Goal: Communication & Community: Answer question/provide support

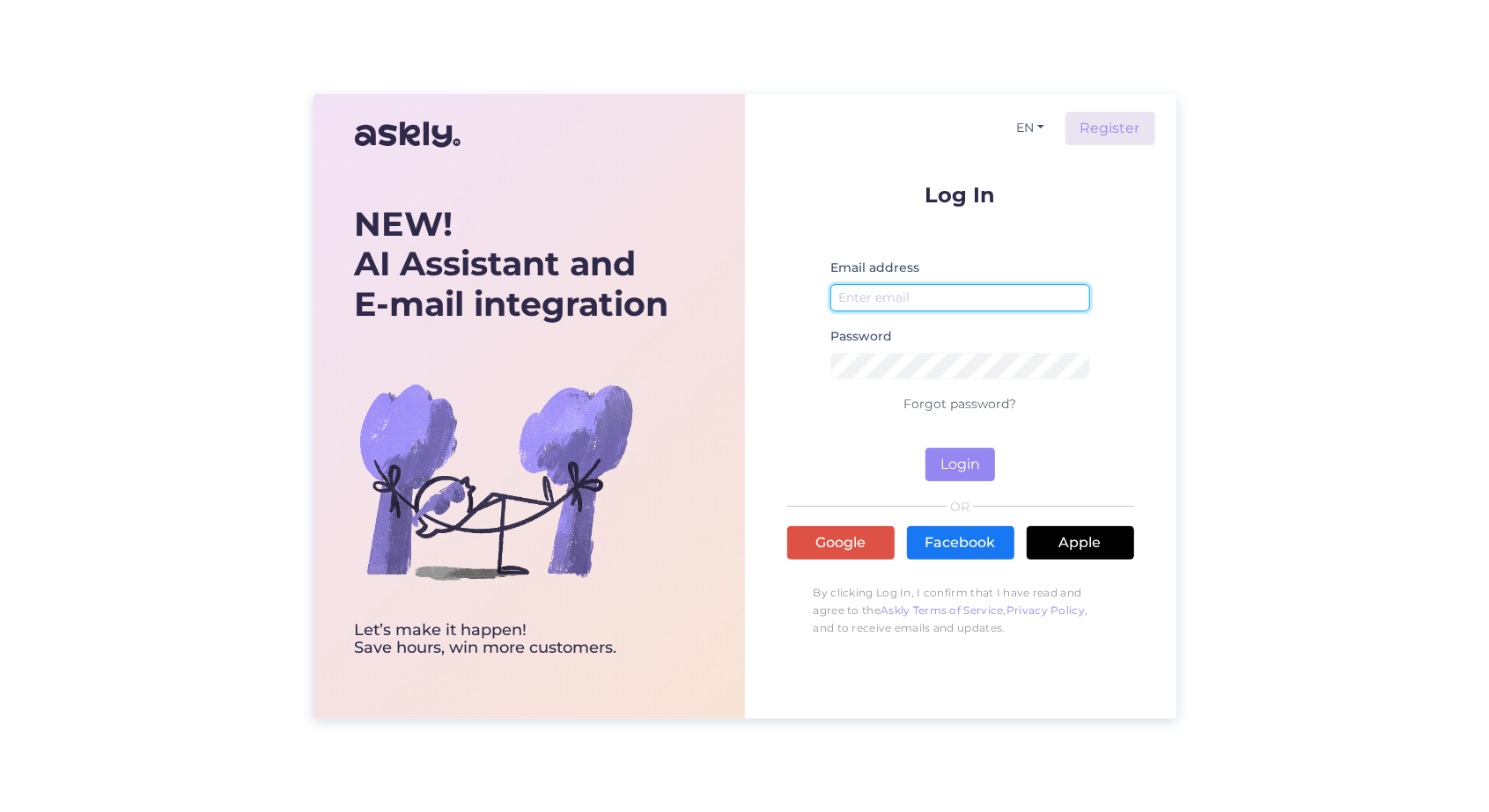
type input "[EMAIL_ADDRESS][DOMAIN_NAME]"
click at [971, 470] on button "Login" at bounding box center [960, 465] width 70 height 34
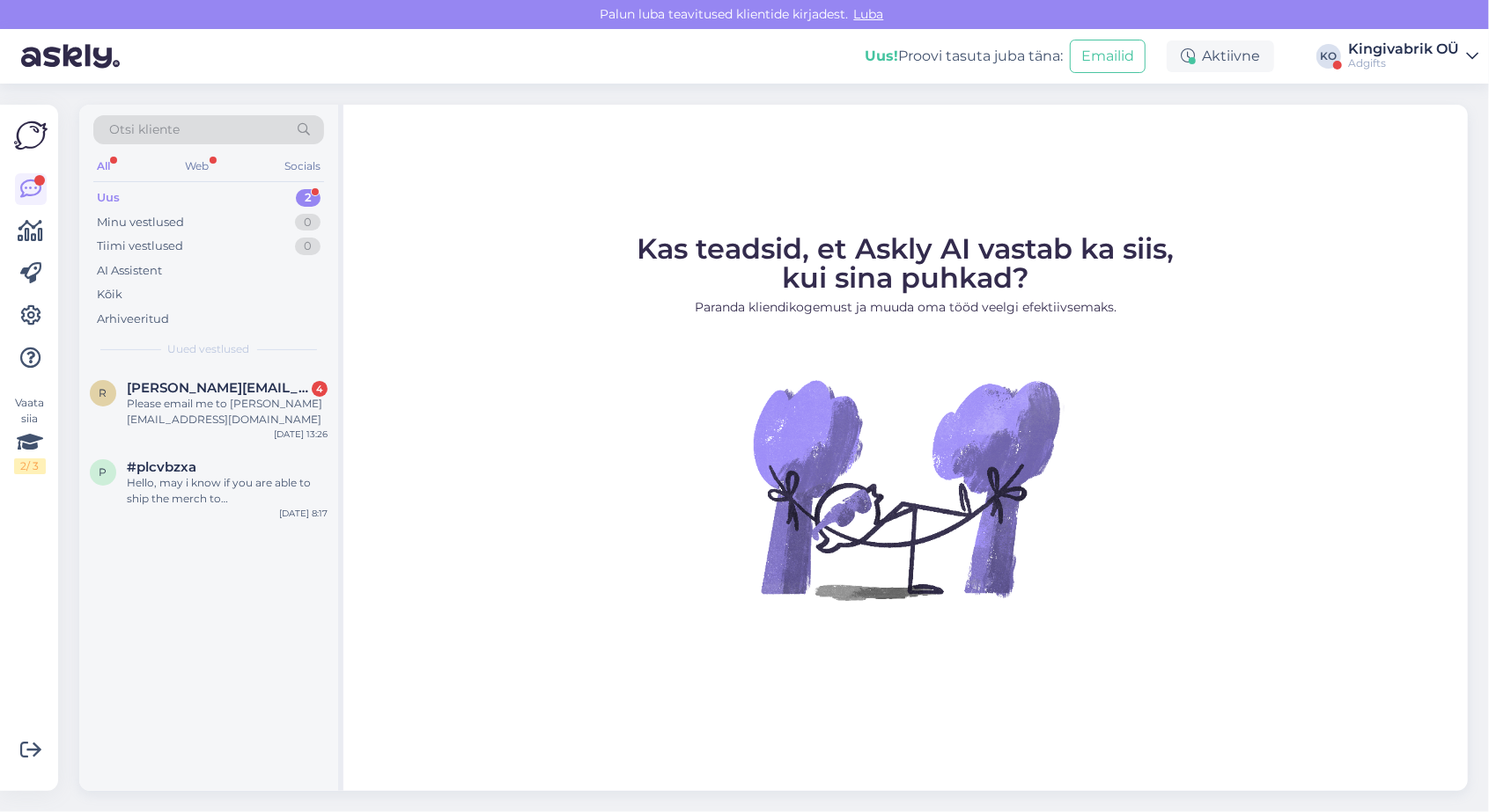
click at [1358, 58] on div "Adgifts" at bounding box center [1403, 63] width 111 height 14
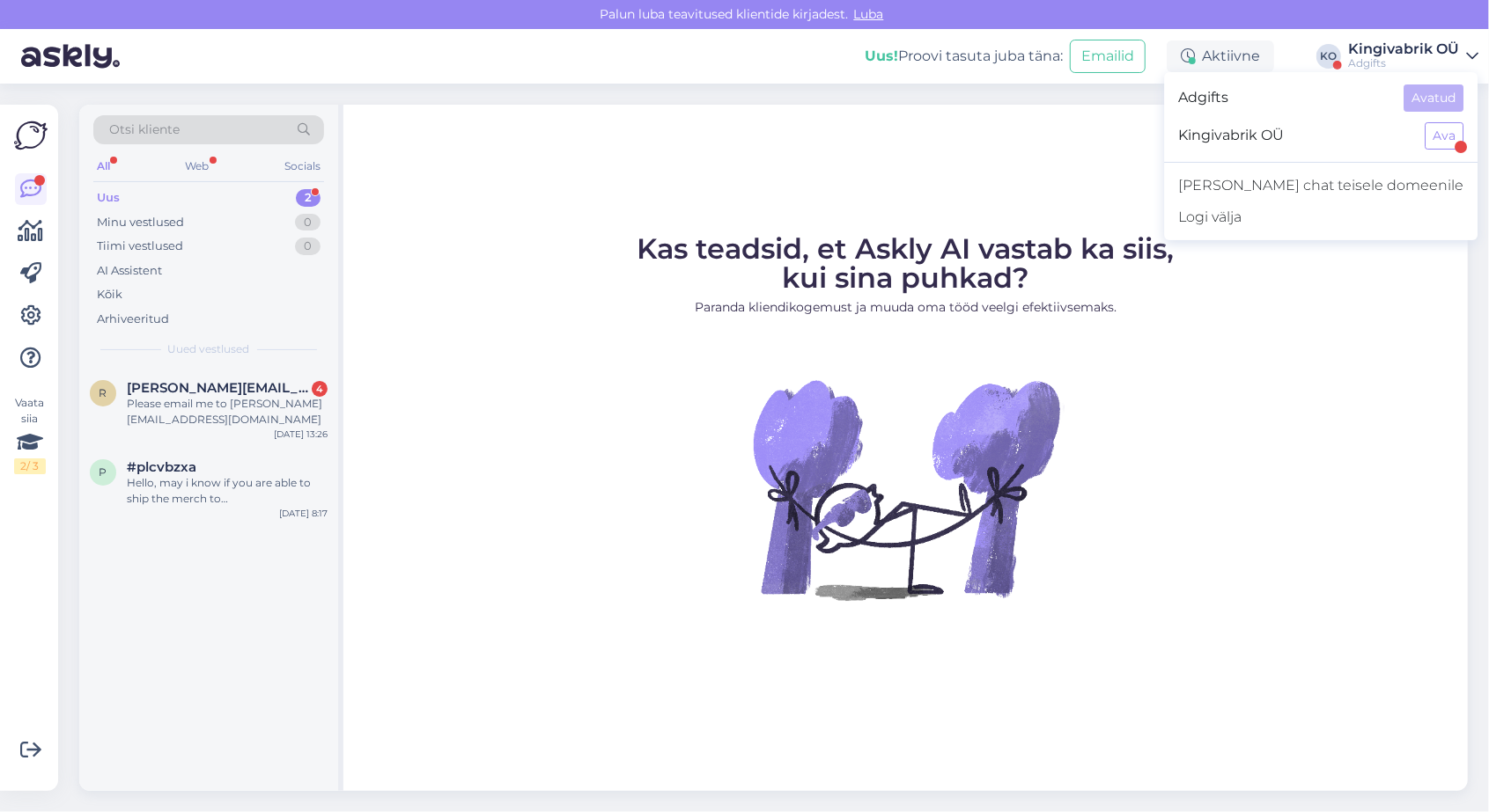
click at [1337, 137] on span "Kingivabrik OÜ" at bounding box center [1294, 135] width 232 height 27
click at [1457, 136] on button "Ava" at bounding box center [1444, 135] width 39 height 27
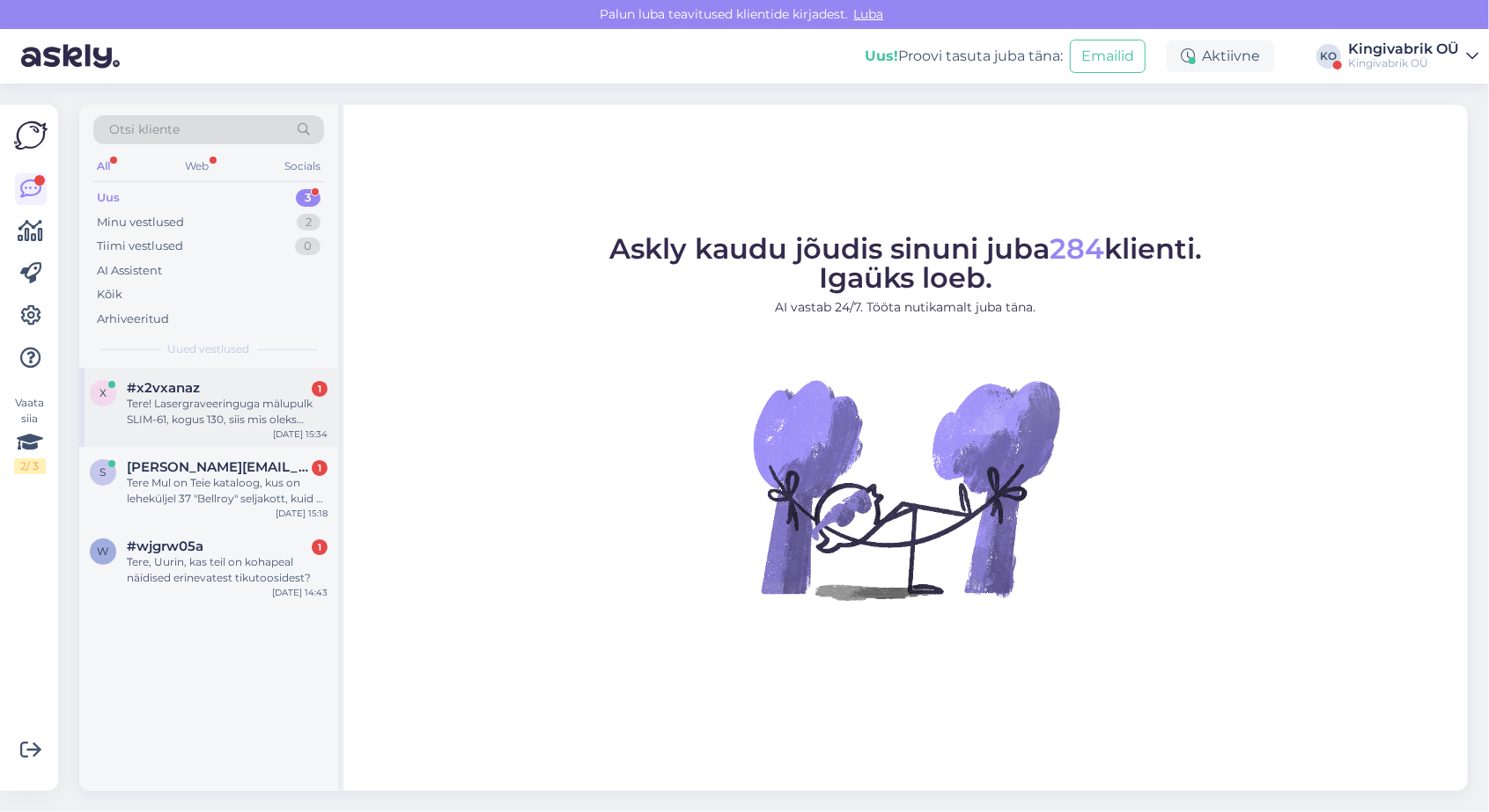
click at [248, 415] on div "Tere! Lasergraveeringuga mälupulk SLIM-61, kogus 130, siis mis oleks orienteeru…" at bounding box center [227, 412] width 200 height 32
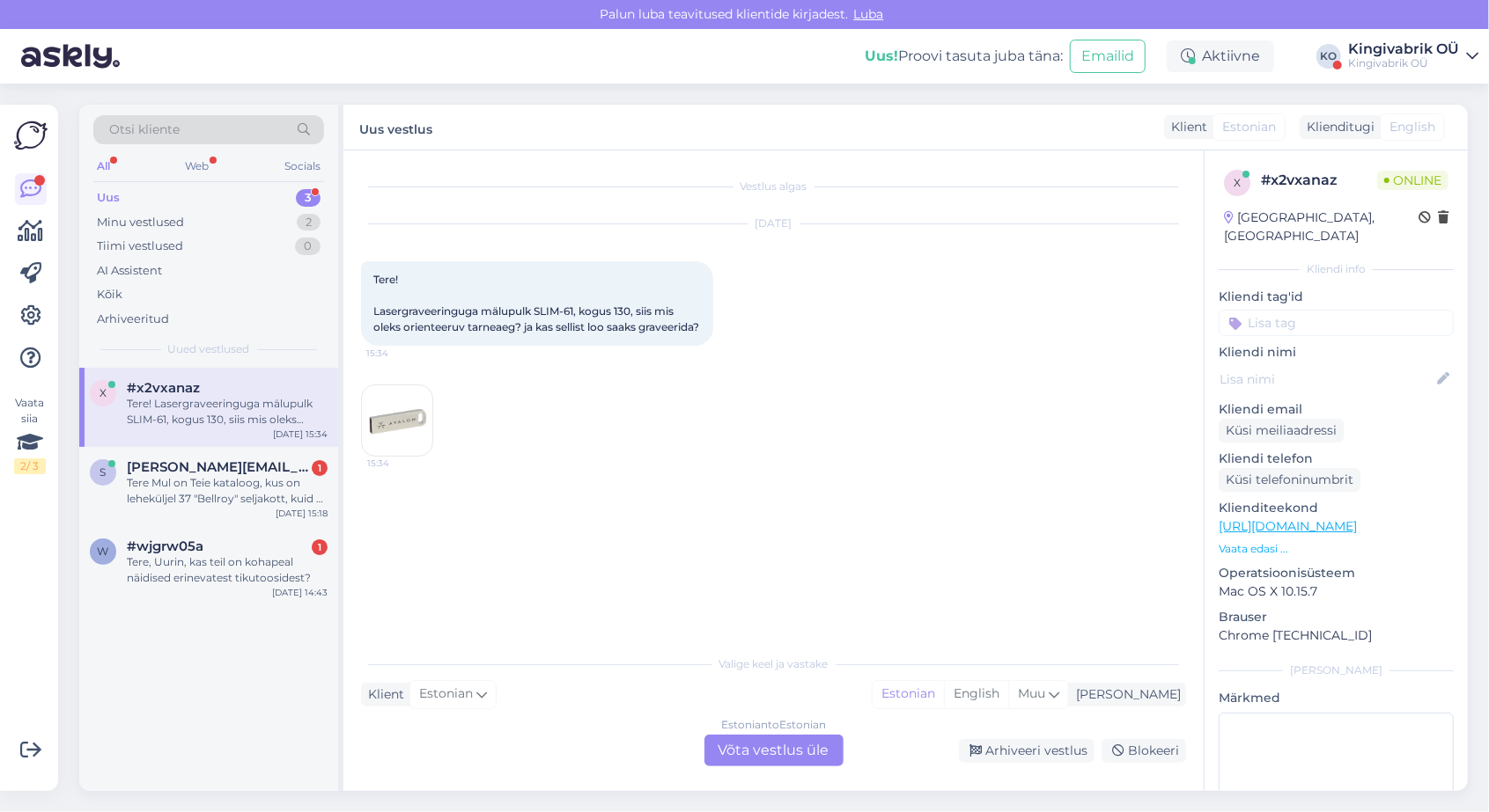
click at [405, 429] on img at bounding box center [396, 421] width 71 height 71
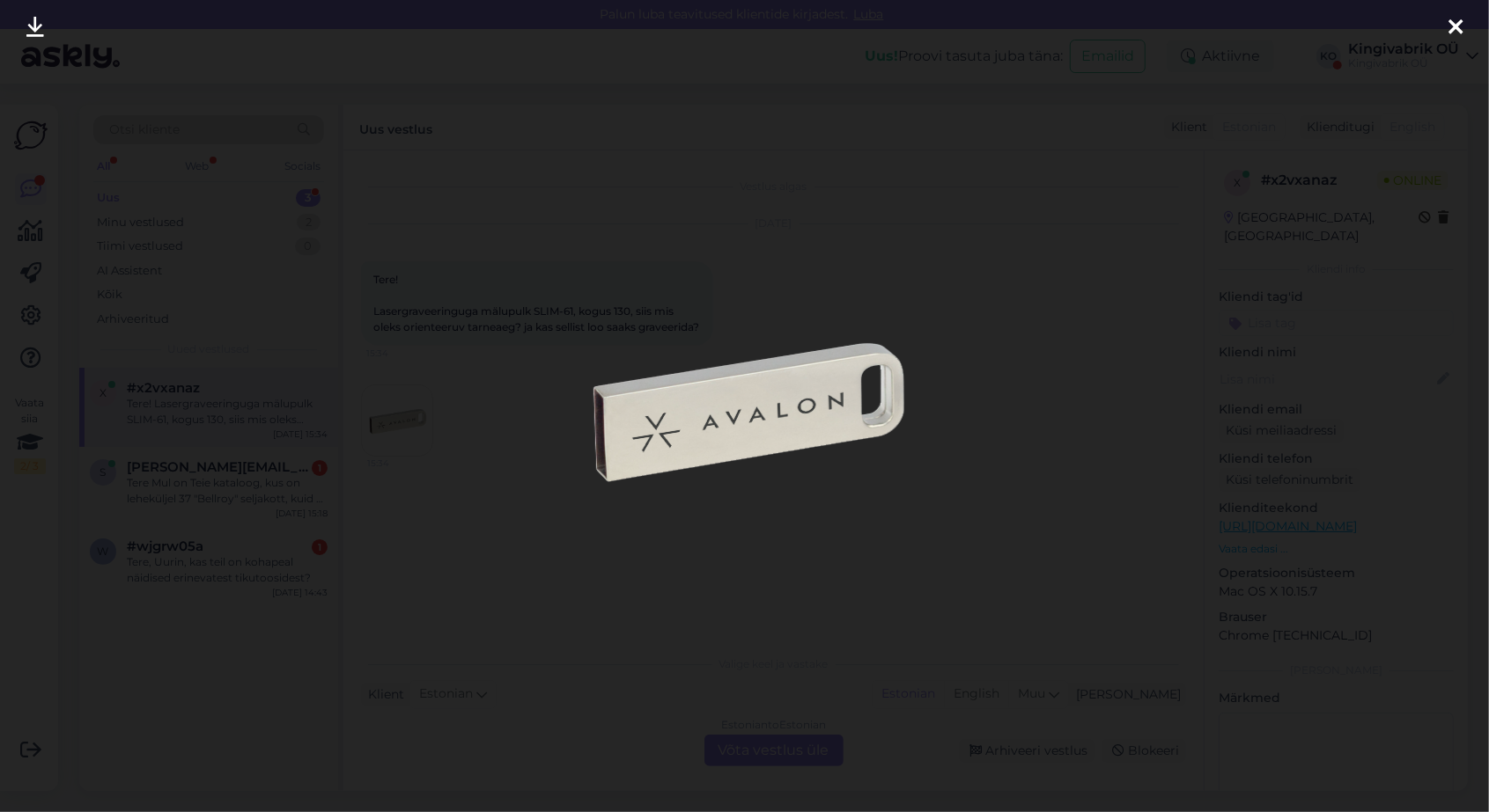
click at [943, 519] on div at bounding box center [744, 406] width 1489 height 812
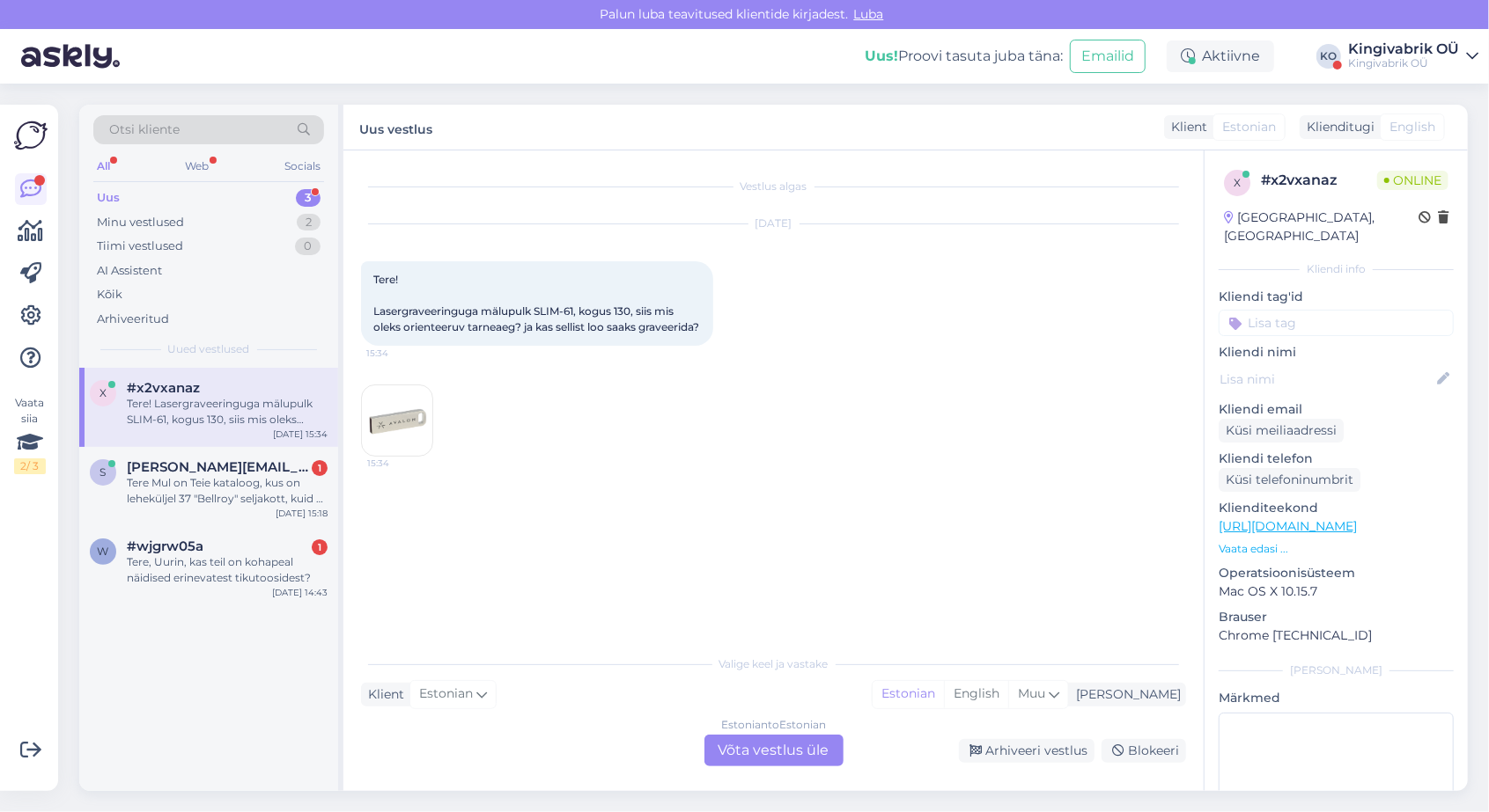
click at [609, 307] on span "Tere! Lasergraveeringuga mälupulk SLIM-61, kogus 130, siis mis oleks orienteeru…" at bounding box center [536, 303] width 326 height 61
click at [547, 310] on span "Tere! Lasergraveeringuga mälupulk SLIM-61, kogus 130, siis mis oleks orienteeru…" at bounding box center [536, 303] width 326 height 61
copy span "SLIM"
click at [739, 754] on div "Estonian to Estonian Võta vestlus üle" at bounding box center [774, 751] width 139 height 32
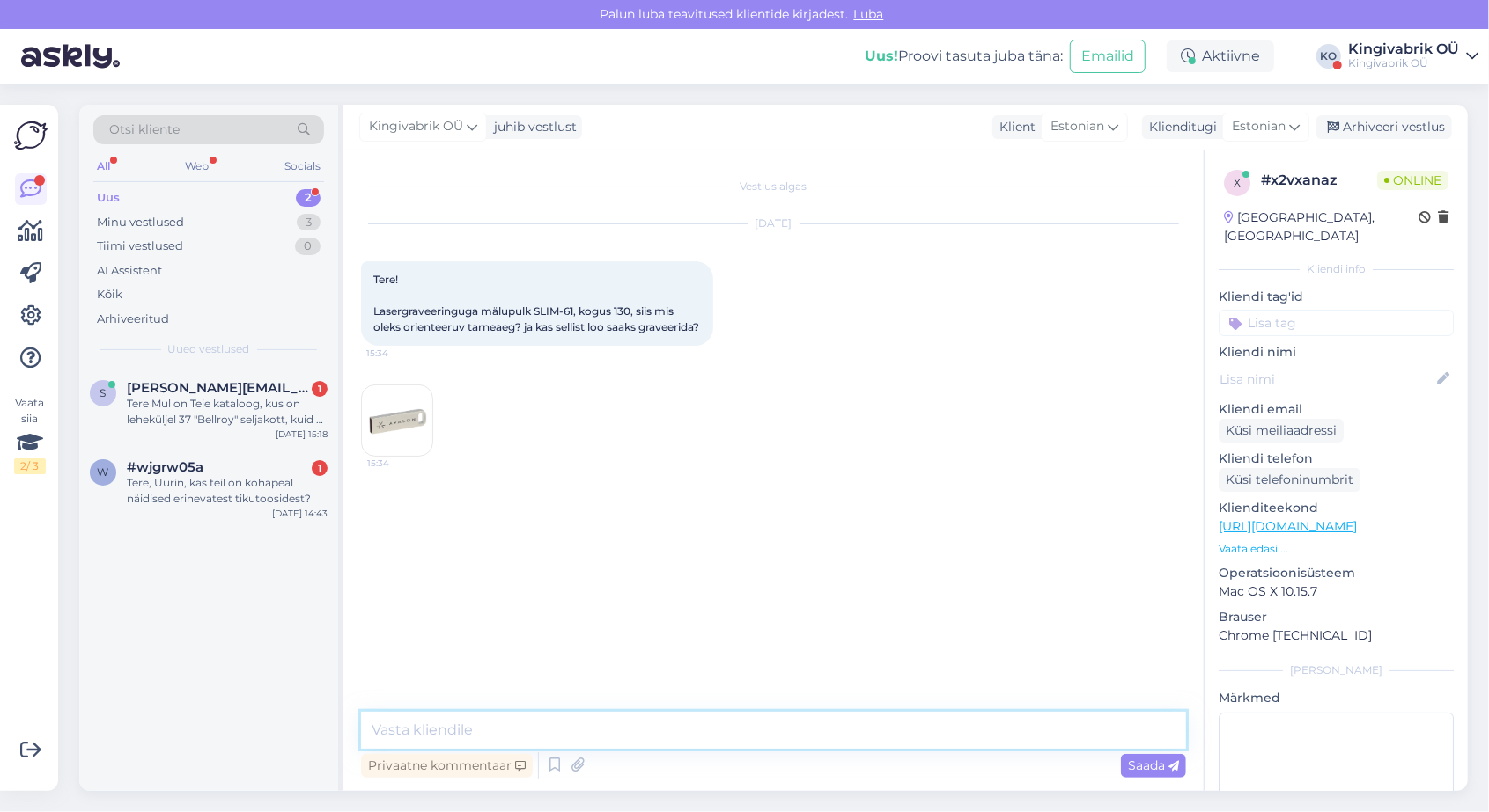
click at [477, 725] on textarea at bounding box center [774, 730] width 825 height 37
click at [431, 730] on textarea "Tere" at bounding box center [774, 730] width 825 height 37
type textarea "Tere, mälupulkadel on orienteeruv tarneaeg 10 tööpäeva tellimuse kinnitamisest"
click at [1150, 768] on span "Saada" at bounding box center [1153, 765] width 51 height 16
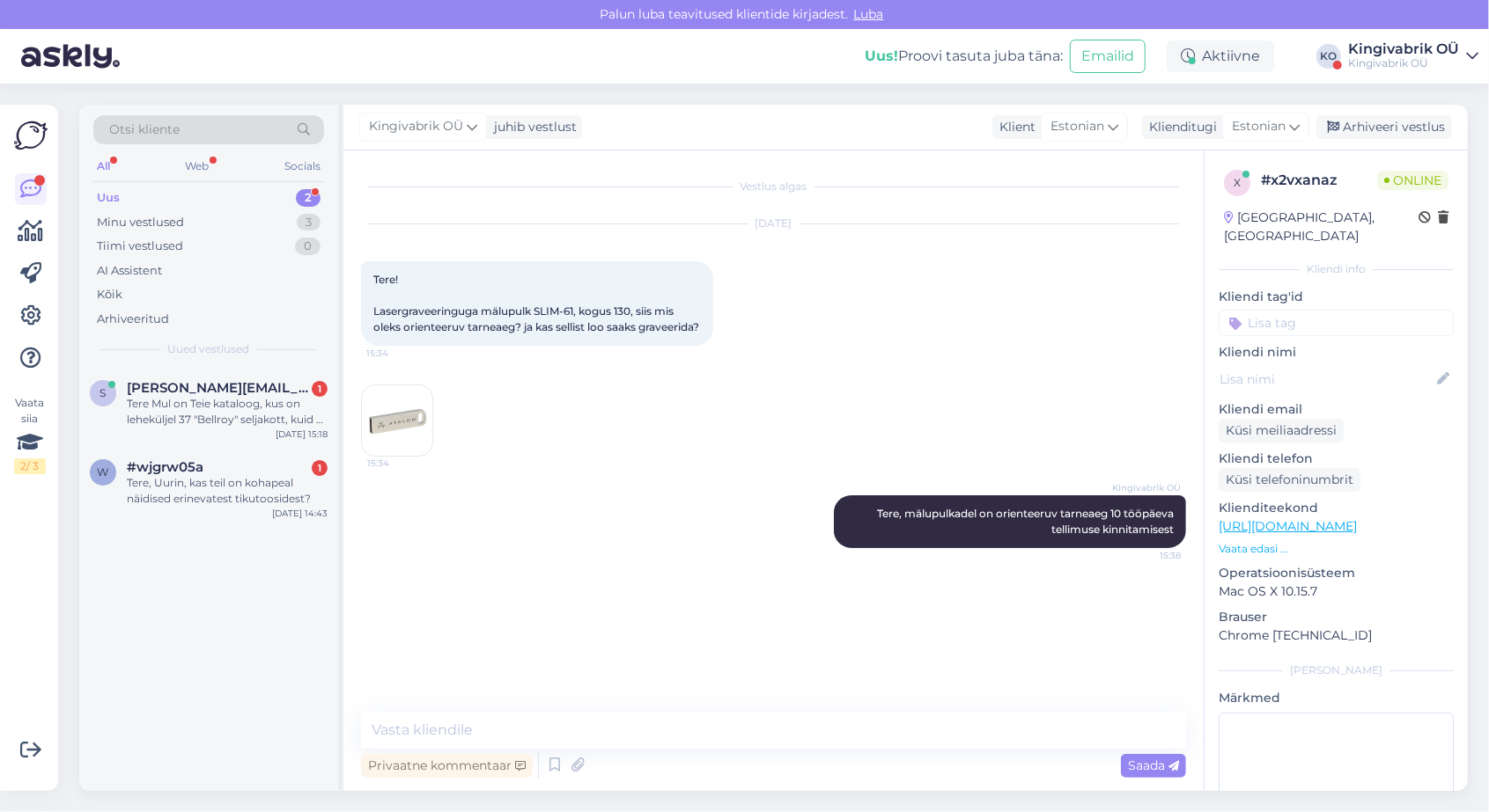
click at [475, 326] on span "Tere! Lasergraveeringuga mälupulk SLIM-61, kogus 130, siis mis oleks orienteeru…" at bounding box center [536, 303] width 326 height 61
click at [439, 733] on textarea at bounding box center [774, 730] width 825 height 37
paste textarea "5.27 €"
click at [923, 737] on textarea "130 tk (8GB) mälupulga hind koos logo graveeringuga oleks 5.27 €/tk+km" at bounding box center [774, 730] width 825 height 37
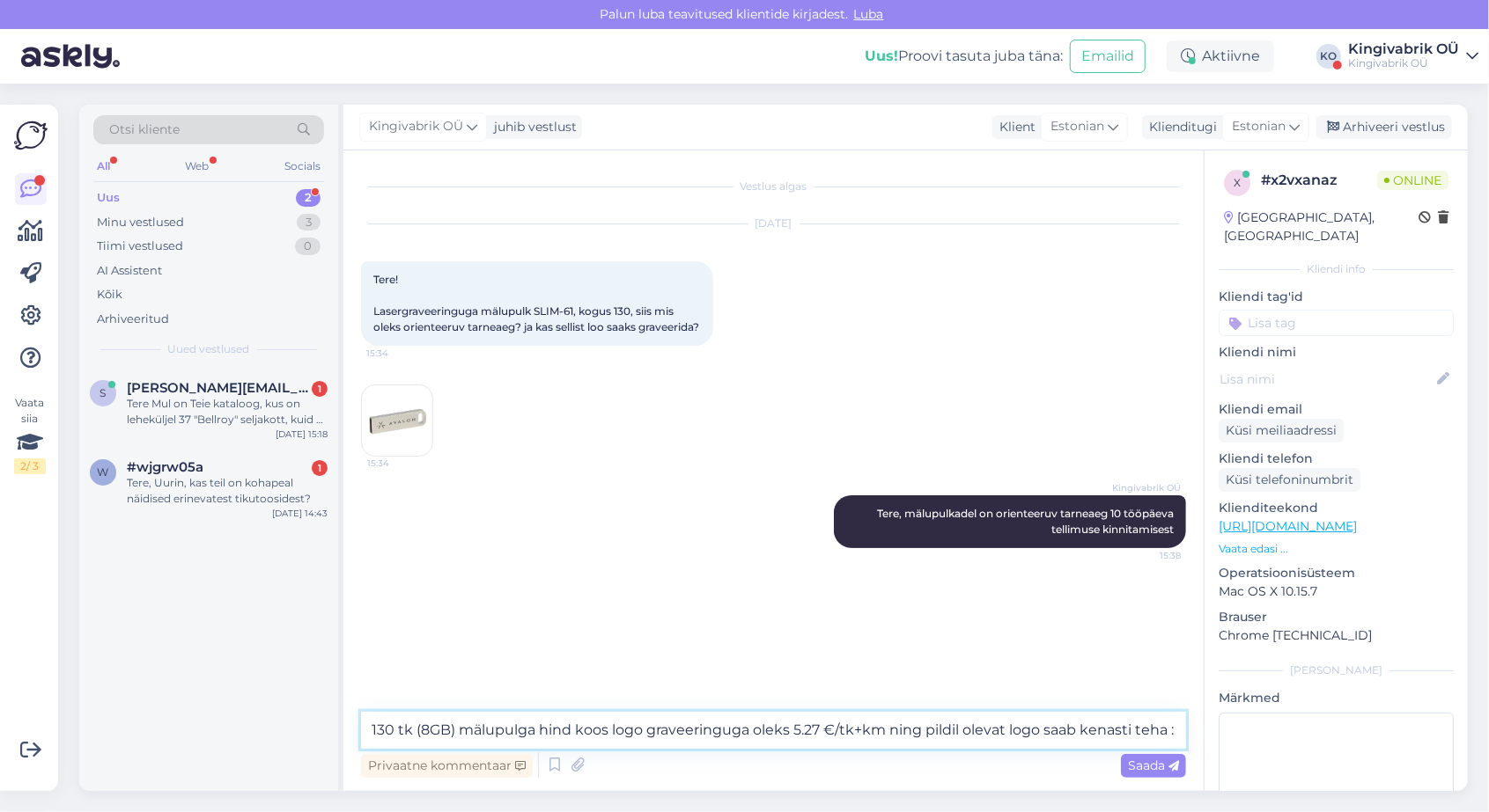
type textarea "130 tk (8GB) mälupulga hind koos logo graveeringuga oleks 5.27 €/tk+km ning pil…"
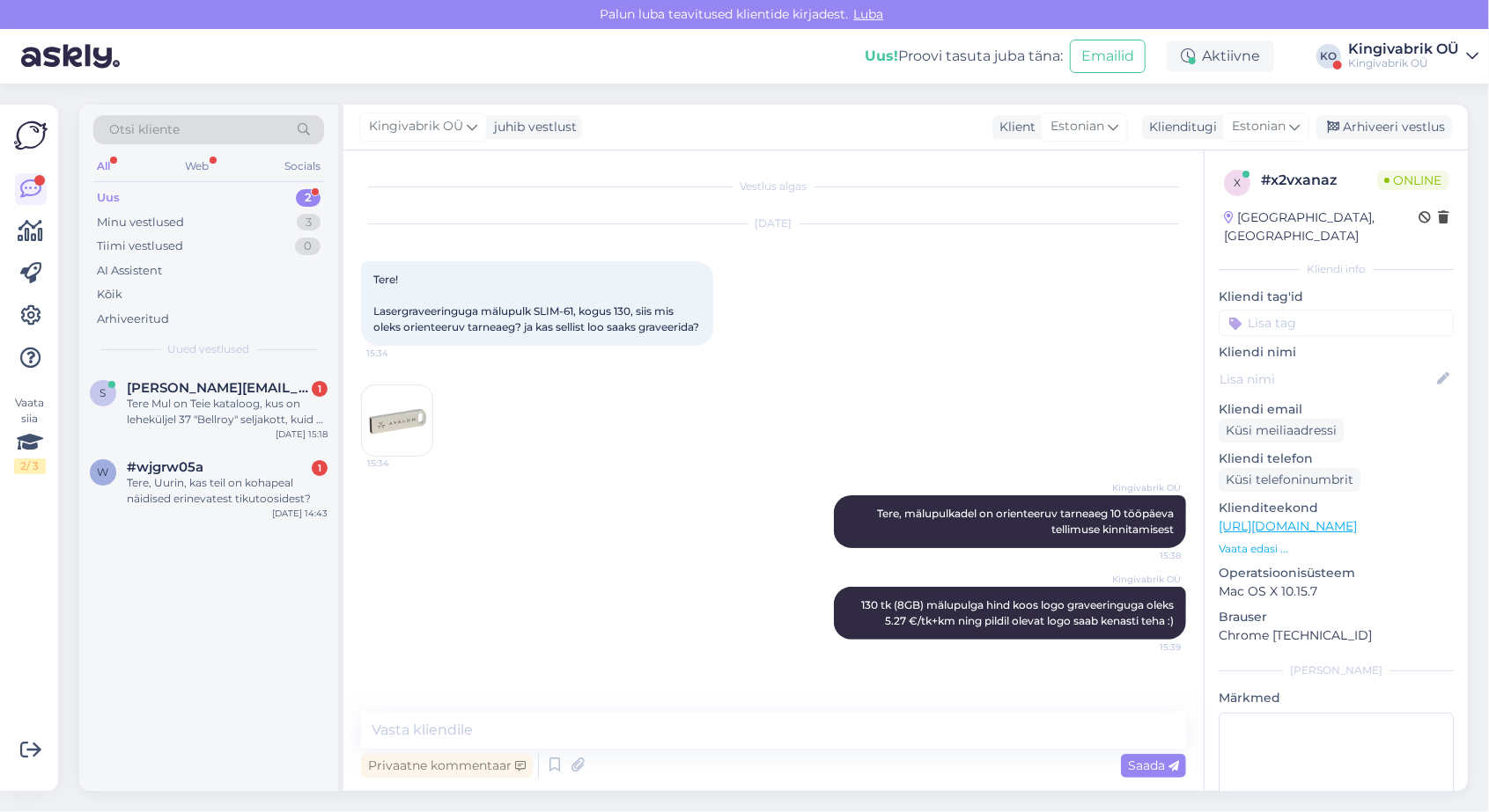
click at [398, 420] on img at bounding box center [396, 421] width 71 height 71
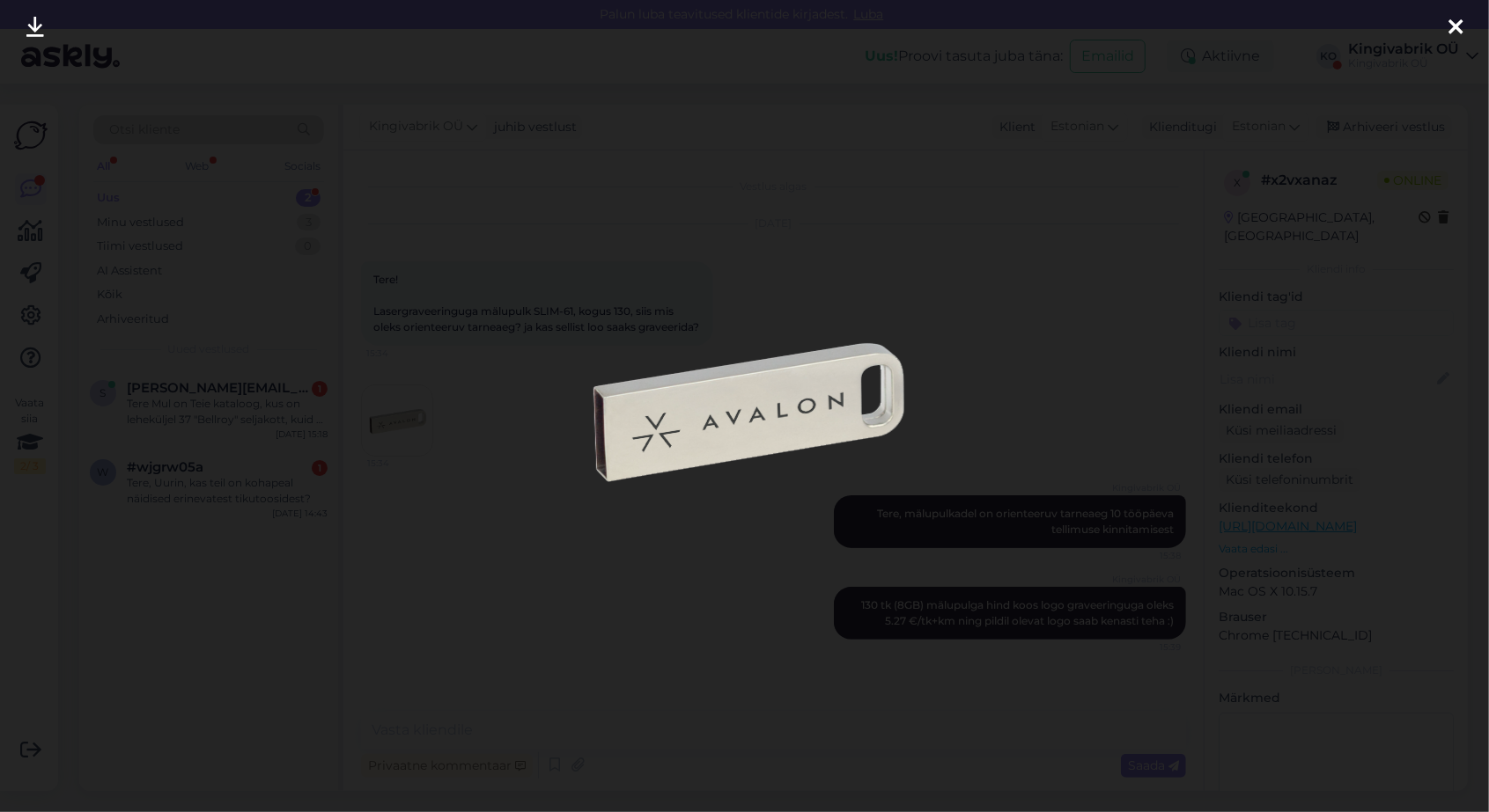
click at [678, 602] on div at bounding box center [744, 406] width 1489 height 812
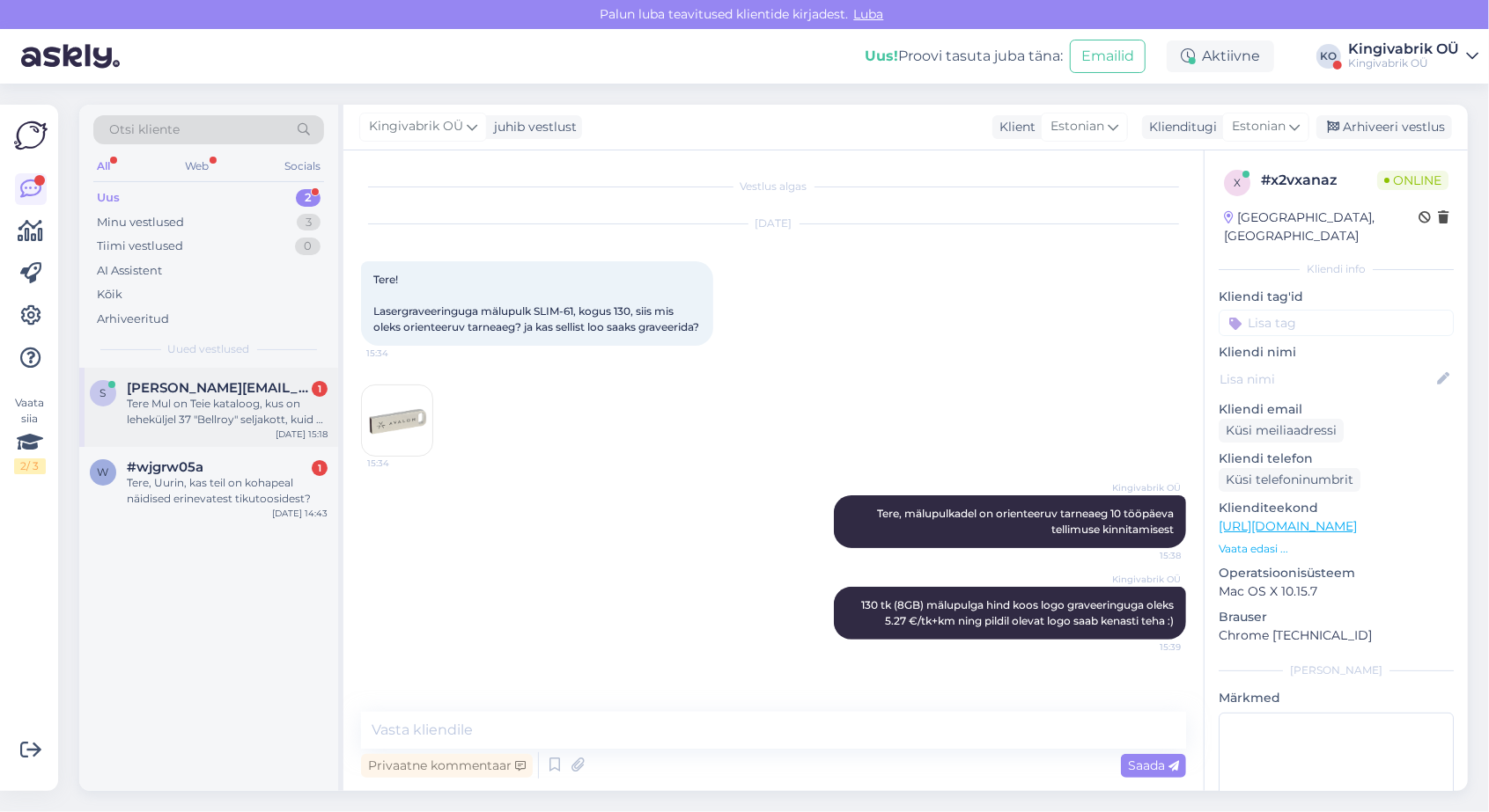
click at [233, 396] on div "Tere Mul on Teie kataloog, kus on leheküljel 37 "Bellroy" seljakott, kuid ei su…" at bounding box center [227, 412] width 200 height 32
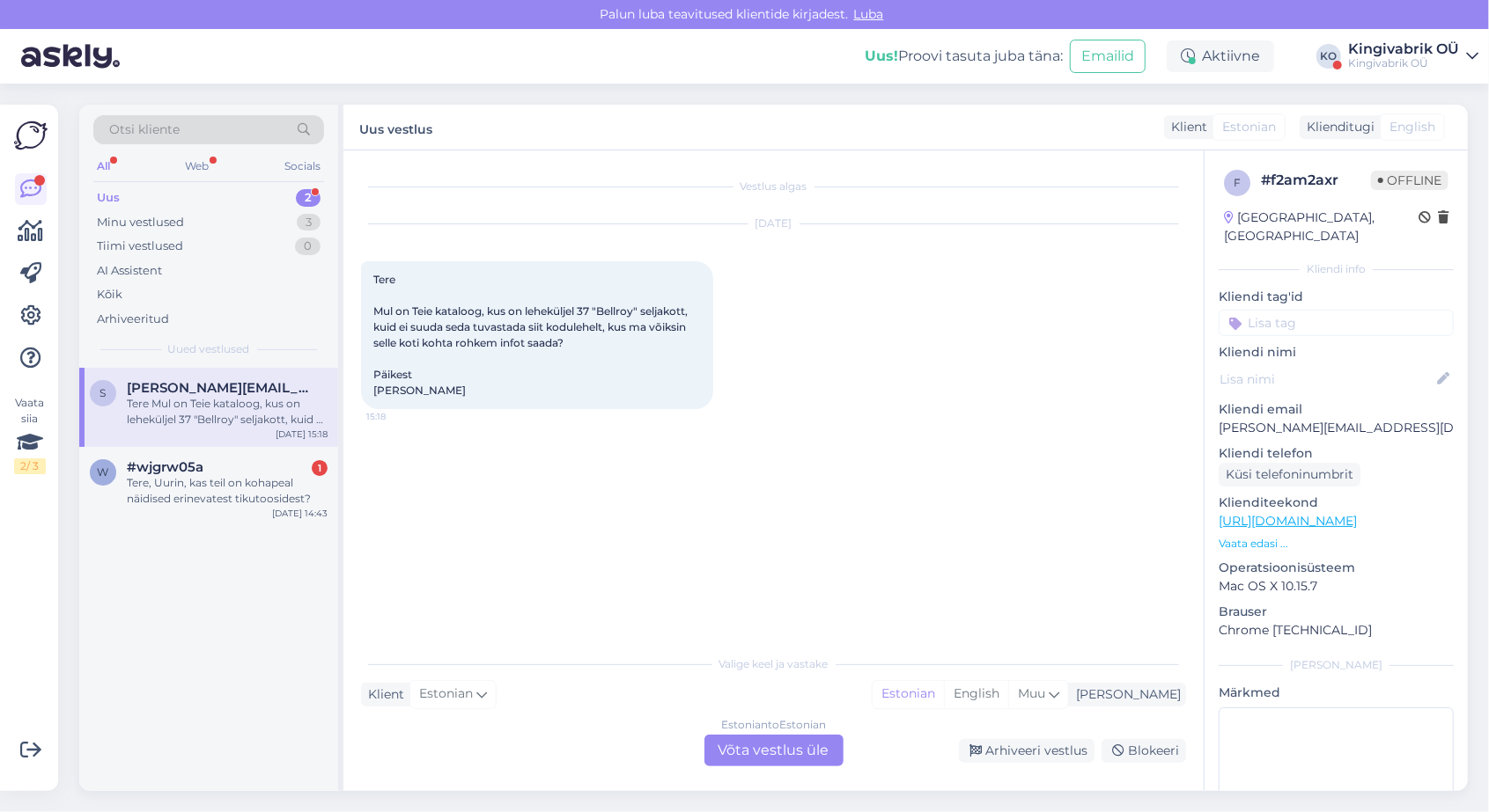
click at [756, 753] on div "Estonian to Estonian Võta vestlus üle" at bounding box center [774, 751] width 139 height 32
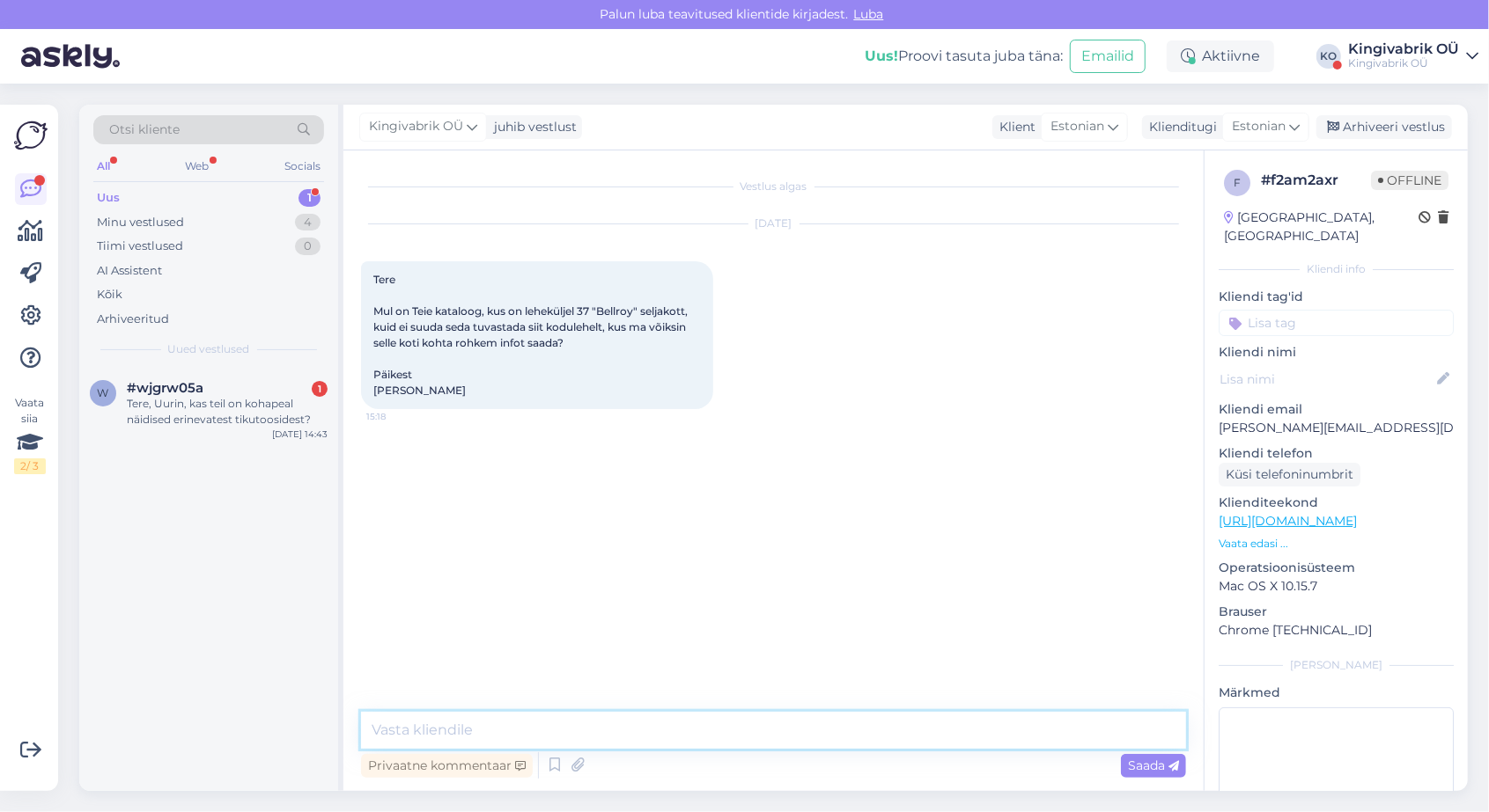
click at [574, 724] on textarea at bounding box center [774, 730] width 825 height 37
type textarea "[PERSON_NAME], [PERSON_NAME] hetkel kodulehel tõepoolest seda seljakotti üleval…"
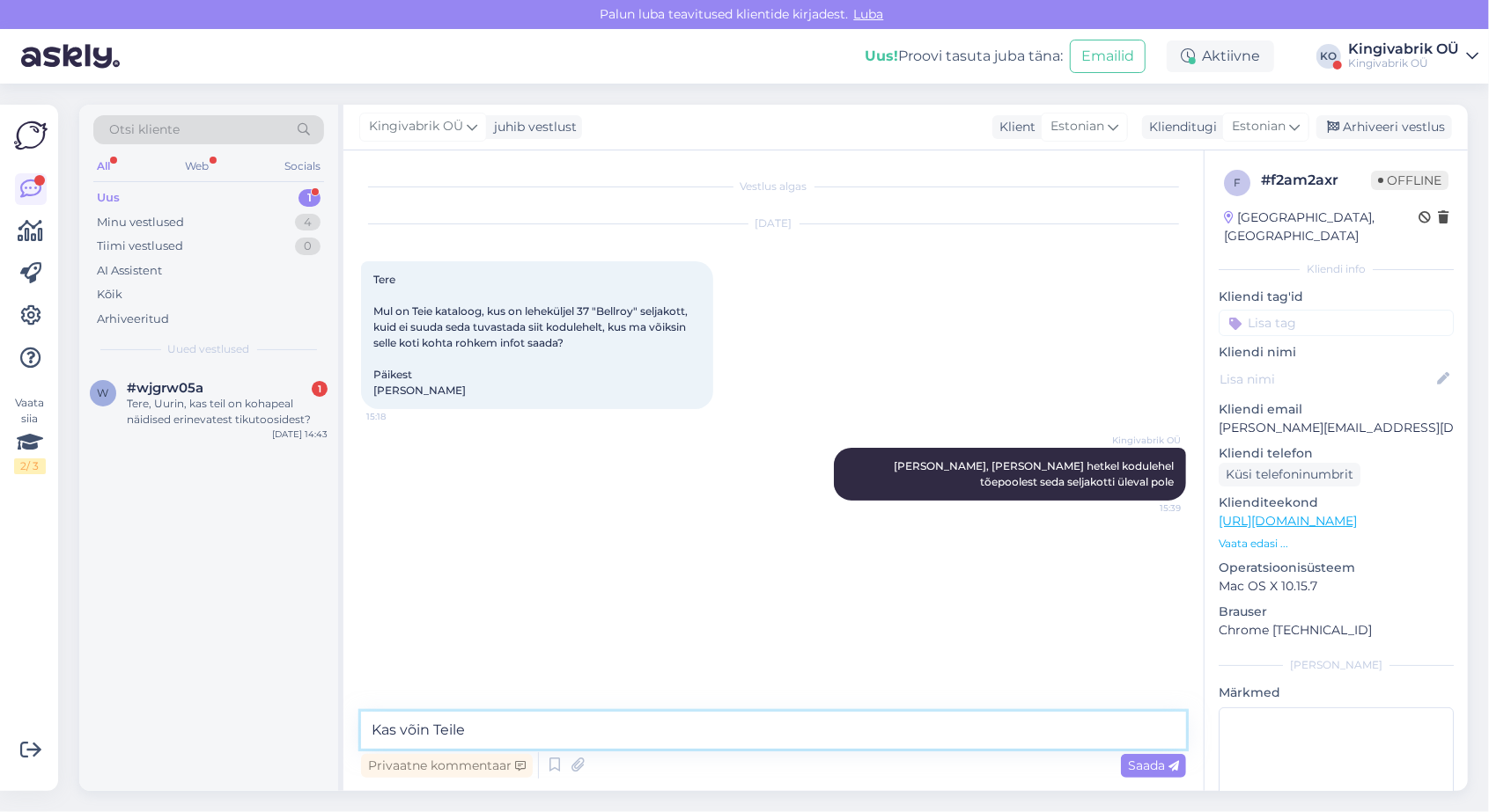
type textarea "Kas võin Teile"
drag, startPoint x: 1333, startPoint y: 409, endPoint x: 1216, endPoint y: 416, distance: 117.2
click at [1216, 416] on div "f # f2am2axr Offline [GEOGRAPHIC_DATA], [GEOGRAPHIC_DATA] Kliendi info Kliendi …" at bounding box center [1337, 521] width 264 height 742
copy p "[PERSON_NAME][EMAIL_ADDRESS][DOMAIN_NAME]"
click at [554, 326] on span "Tere Mul on Teie kataloog, kus on leheküljel 37 "Bellroy" seljakott, kuid ei su…" at bounding box center [532, 335] width 317 height 124
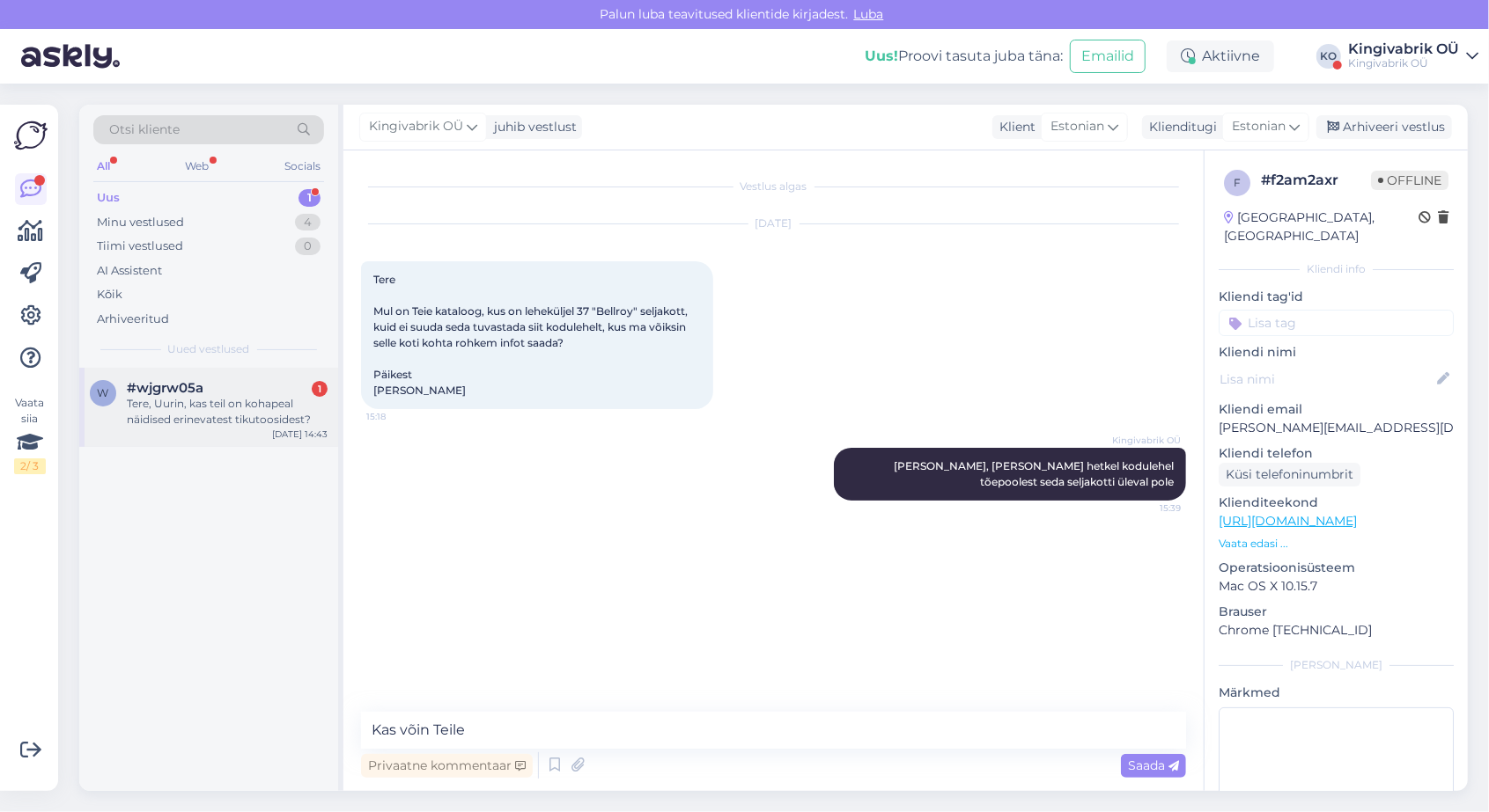
click at [198, 401] on div "Tere, Uurin, kas teil on kohapeal näidised erinevatest tikutoosidest?" at bounding box center [227, 412] width 200 height 32
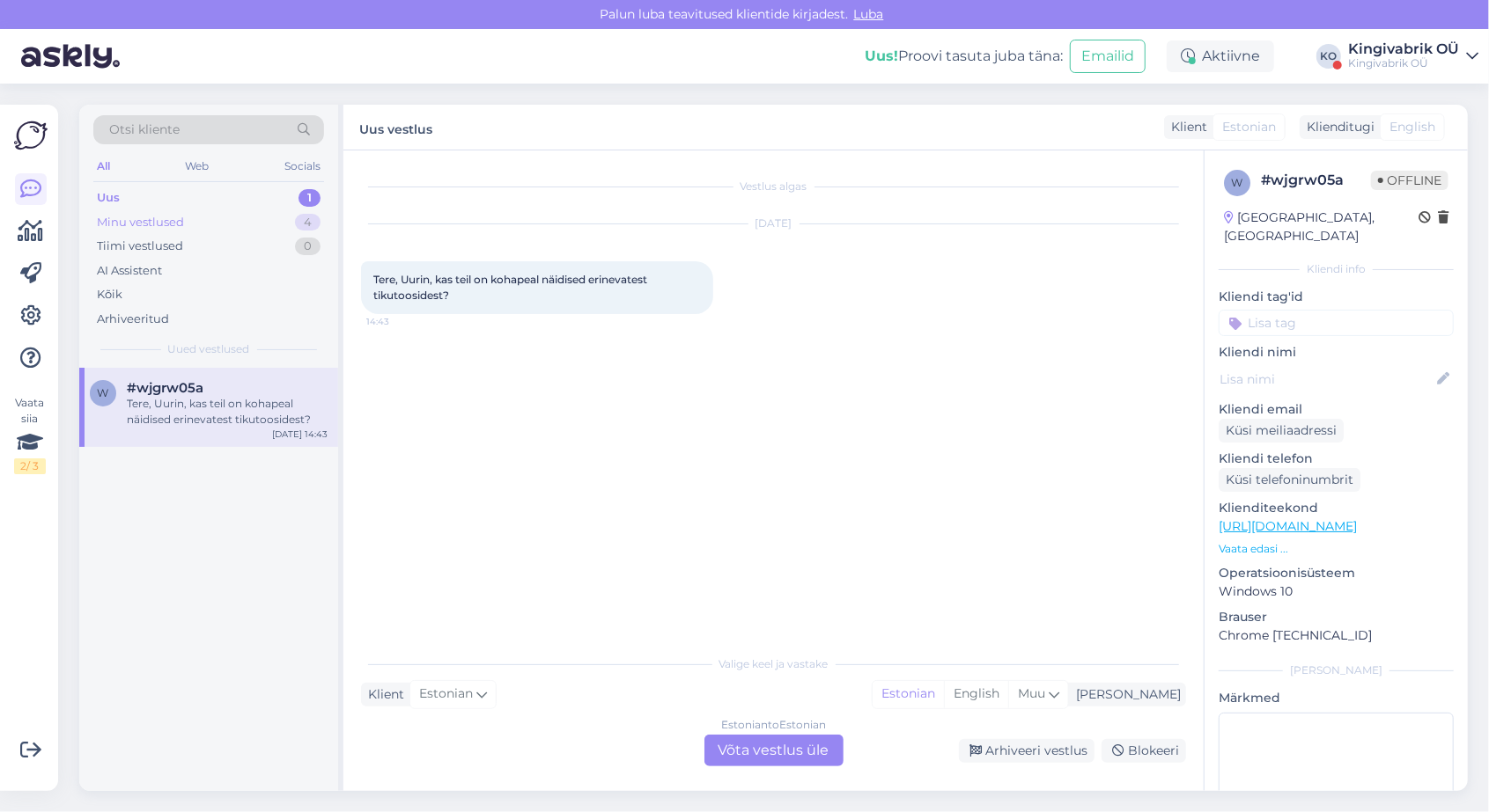
click at [156, 223] on div "Minu vestlused" at bounding box center [140, 222] width 88 height 18
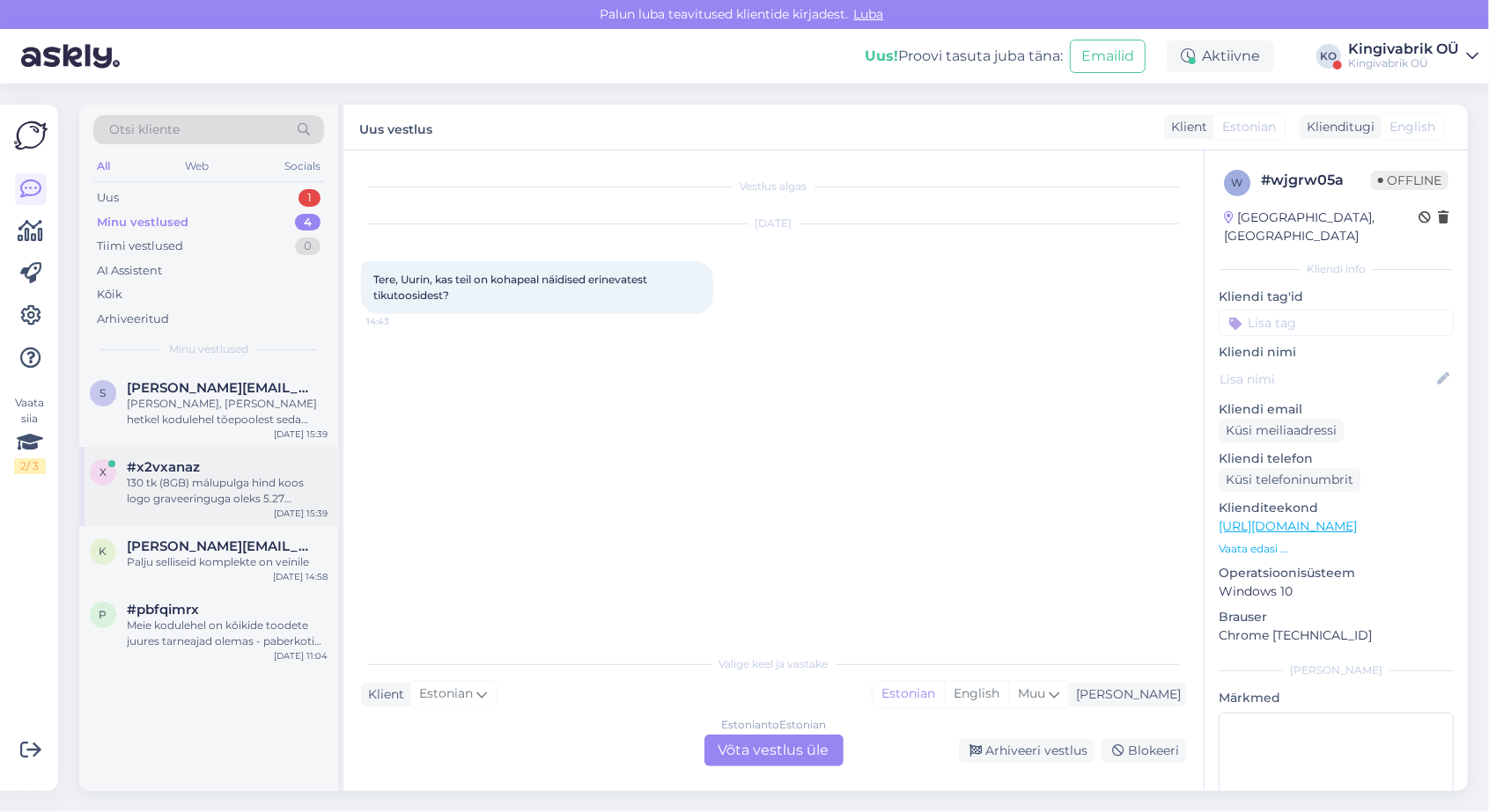
click at [253, 482] on div "130 tk (8GB) mälupulga hind koos logo graveeringuga oleks 5.27 €/tk+km ning pil…" at bounding box center [227, 491] width 200 height 32
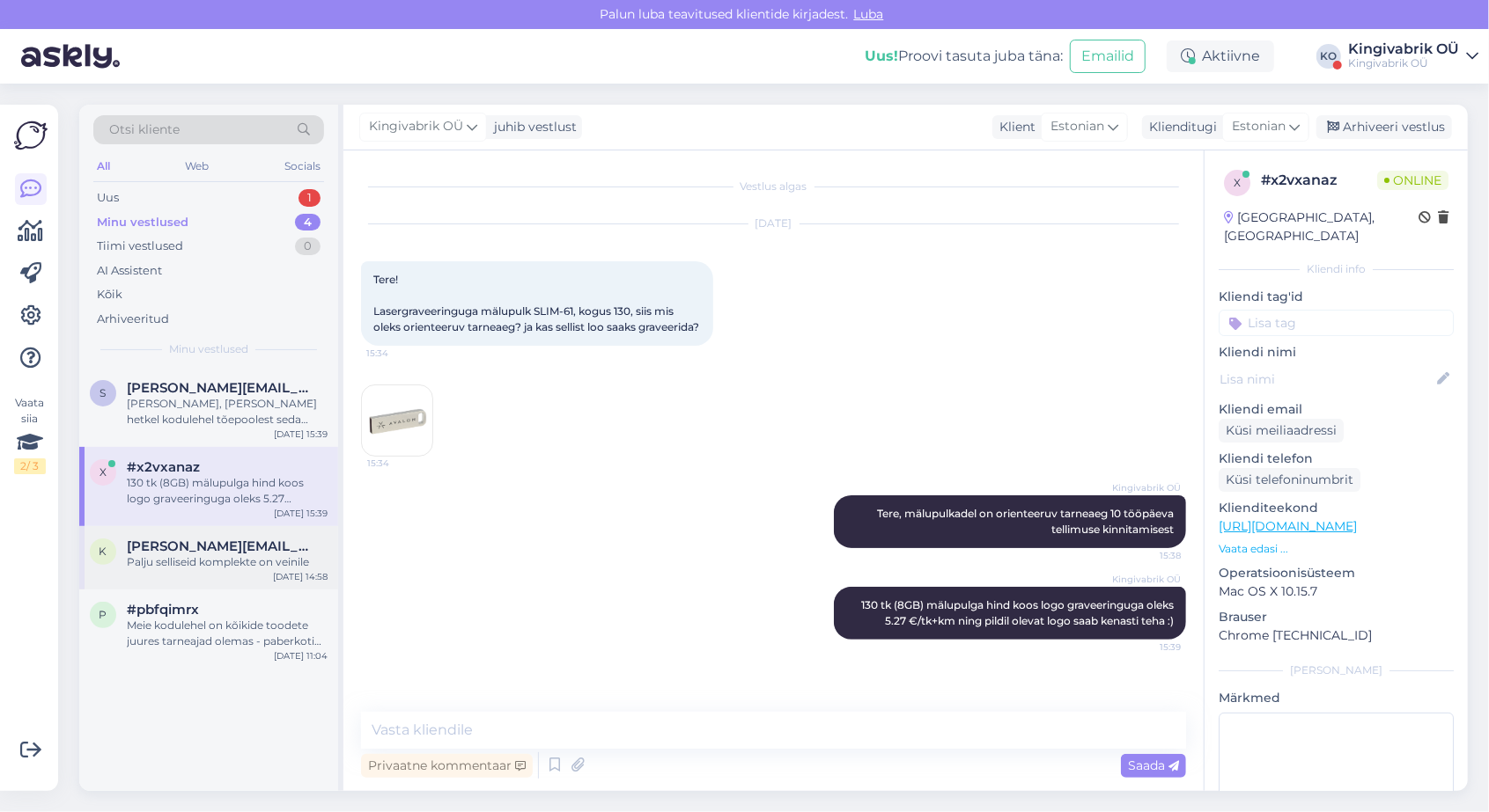
click at [169, 552] on span "[PERSON_NAME][EMAIL_ADDRESS][DOMAIN_NAME]" at bounding box center [218, 546] width 184 height 16
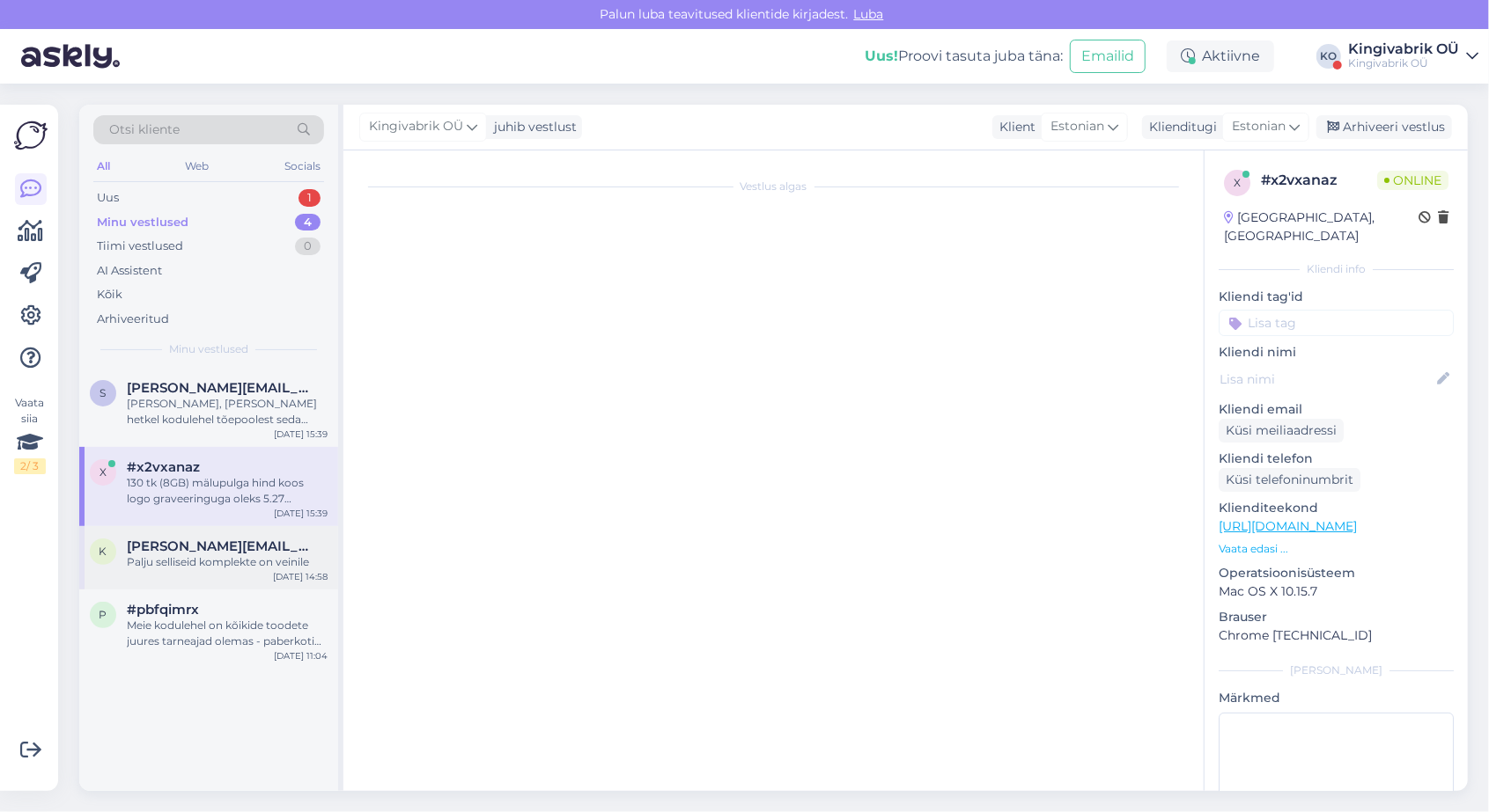
scroll to position [72, 0]
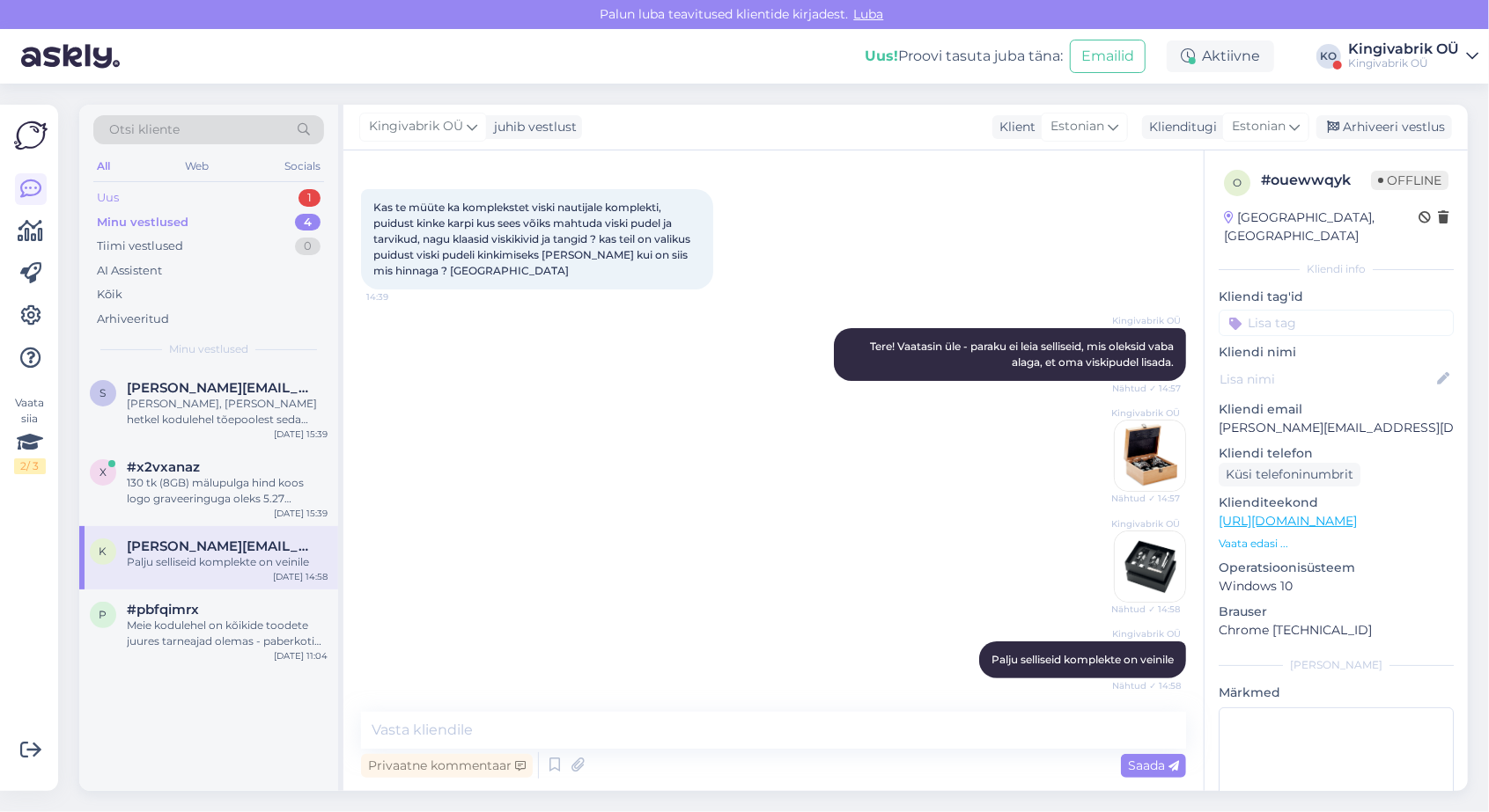
click at [109, 192] on div "Uus" at bounding box center [107, 198] width 22 height 18
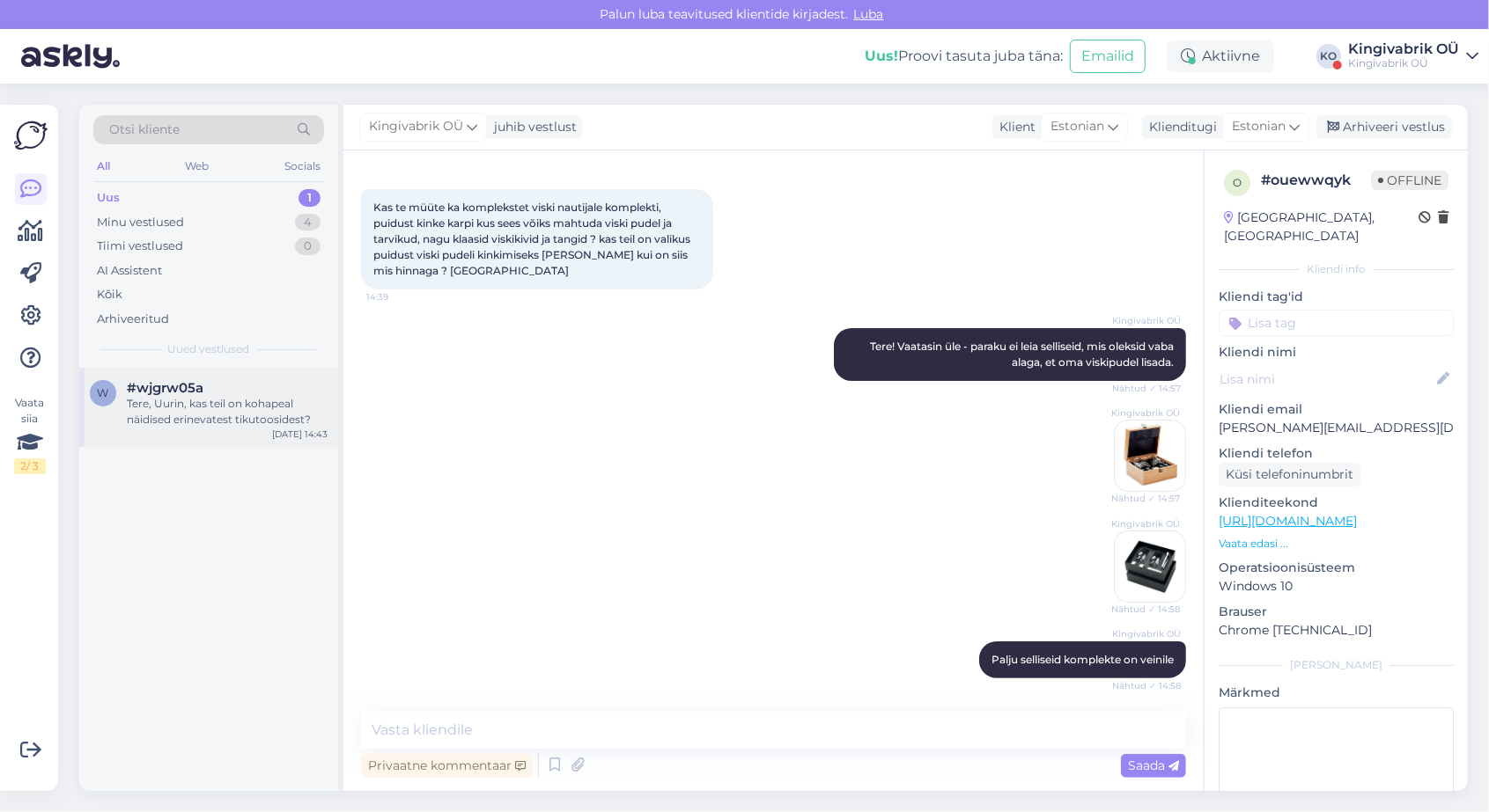
click at [233, 406] on div "Tere, Uurin, kas teil on kohapeal näidised erinevatest tikutoosidest?" at bounding box center [227, 412] width 200 height 32
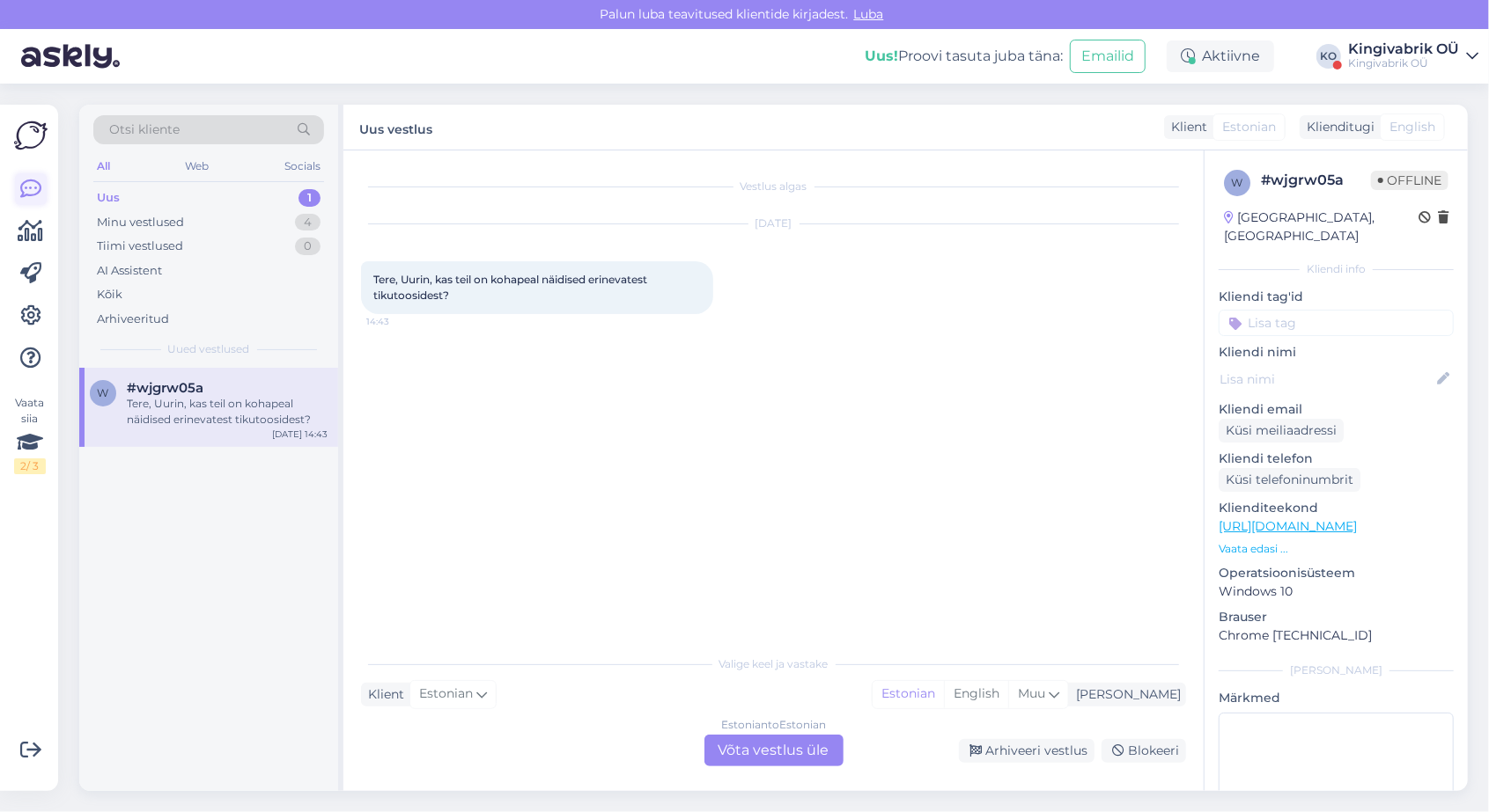
click at [35, 195] on icon at bounding box center [31, 189] width 21 height 21
